Goal: Answer question/provide support

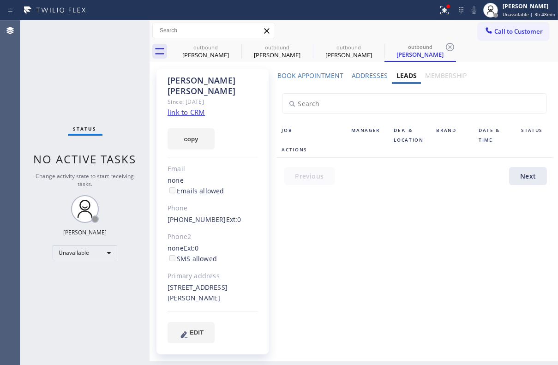
click at [500, 36] on button "Call to Customer" at bounding box center [513, 32] width 71 height 18
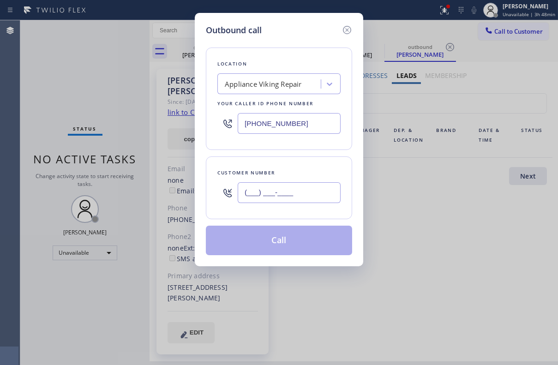
click at [290, 191] on input "(___) ___-____" at bounding box center [289, 192] width 103 height 21
paste input "732) 881-3600"
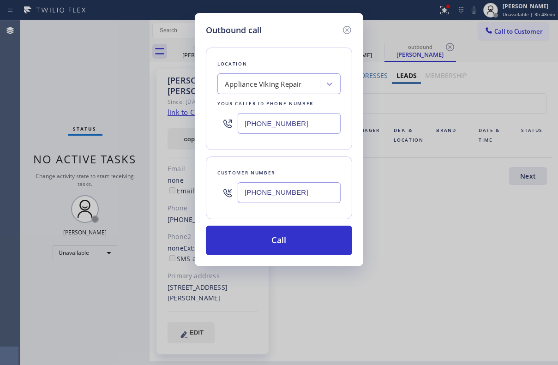
type input "[PHONE_NUMBER]"
click at [314, 122] on input "[PHONE_NUMBER]" at bounding box center [289, 123] width 103 height 21
drag, startPoint x: 314, startPoint y: 122, endPoint x: 160, endPoint y: 129, distance: 154.7
click at [160, 129] on div "Outbound call Location Appliance Viking Repair Your caller id phone number [PHO…" at bounding box center [279, 182] width 558 height 365
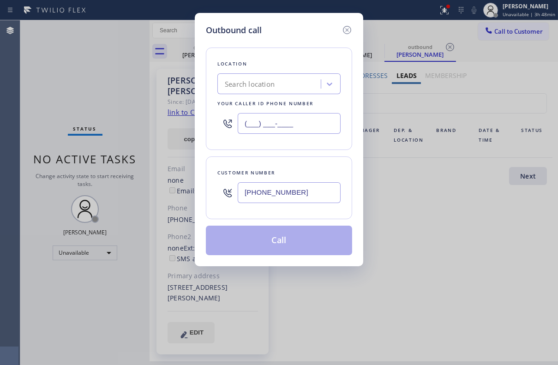
type input "(___) ___-____"
click at [307, 26] on div "Outbound call" at bounding box center [279, 30] width 146 height 12
click at [270, 79] on div "Search location" at bounding box center [250, 84] width 50 height 11
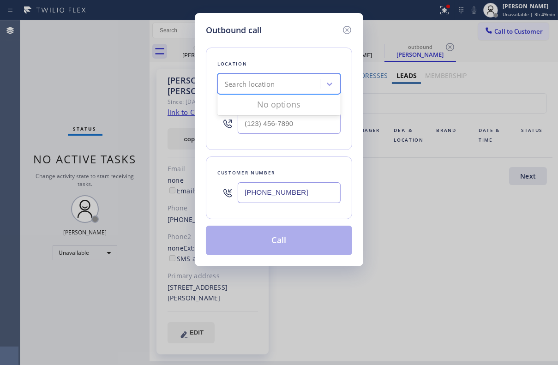
paste input "ersey Tech Electric,LLC"
type input "ersey Tech Electric,LLC"
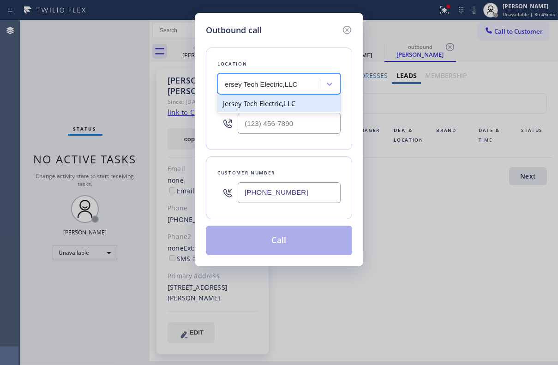
click at [287, 101] on div "Jersey Tech Electric,LLC" at bounding box center [278, 103] width 123 height 17
type input "[PHONE_NUMBER]"
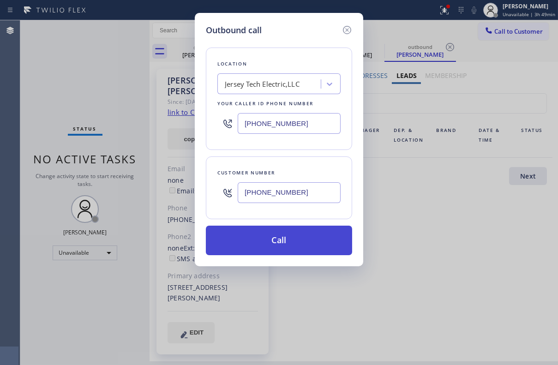
click at [286, 240] on button "Call" at bounding box center [279, 241] width 146 height 30
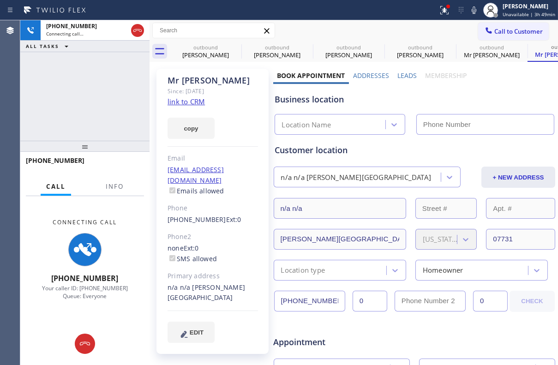
type input "[PHONE_NUMBER]"
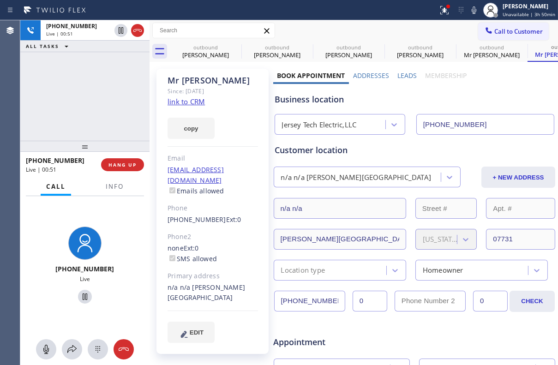
click at [187, 102] on link "link to CRM" at bounding box center [185, 101] width 37 height 9
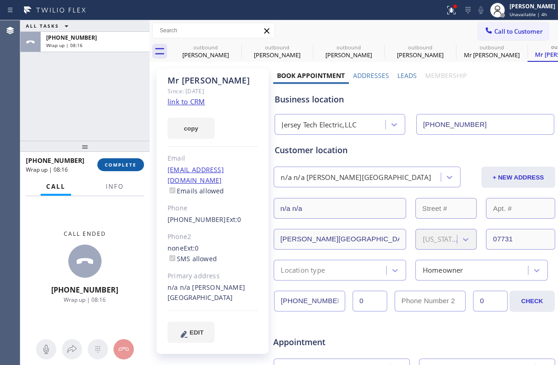
click at [116, 166] on span "COMPLETE" at bounding box center [121, 164] width 32 height 6
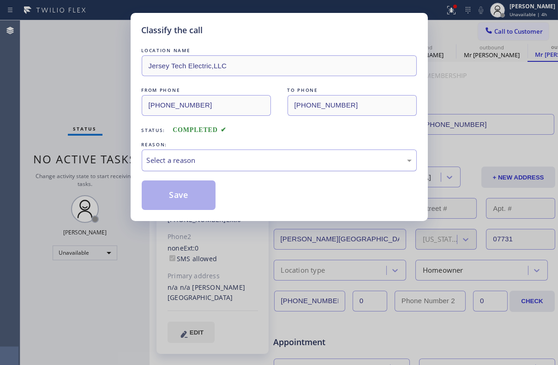
click at [255, 164] on div "Select a reason" at bounding box center [279, 160] width 265 height 11
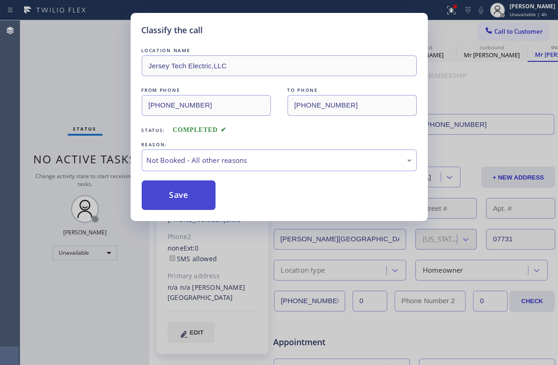
click at [166, 198] on button "Save" at bounding box center [179, 195] width 74 height 30
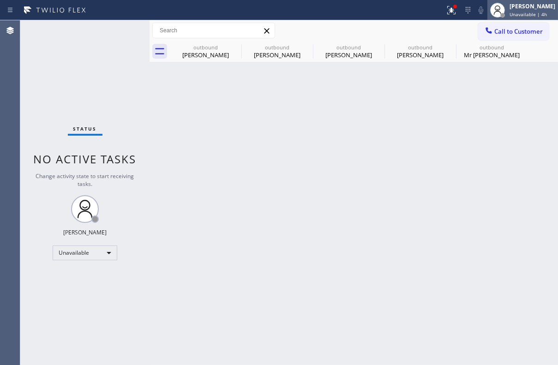
click at [509, 12] on span "Unavailable | 4h" at bounding box center [527, 14] width 37 height 6
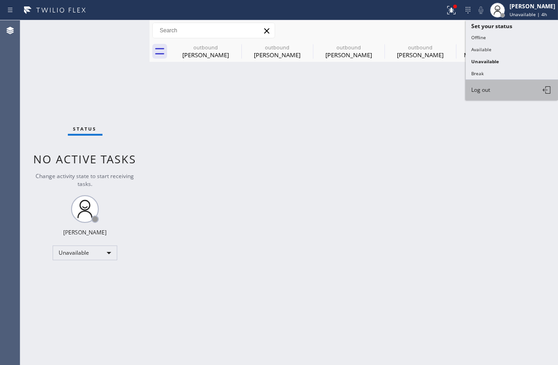
click at [484, 92] on button "Log out" at bounding box center [511, 90] width 92 height 20
